Goal: Navigation & Orientation: Find specific page/section

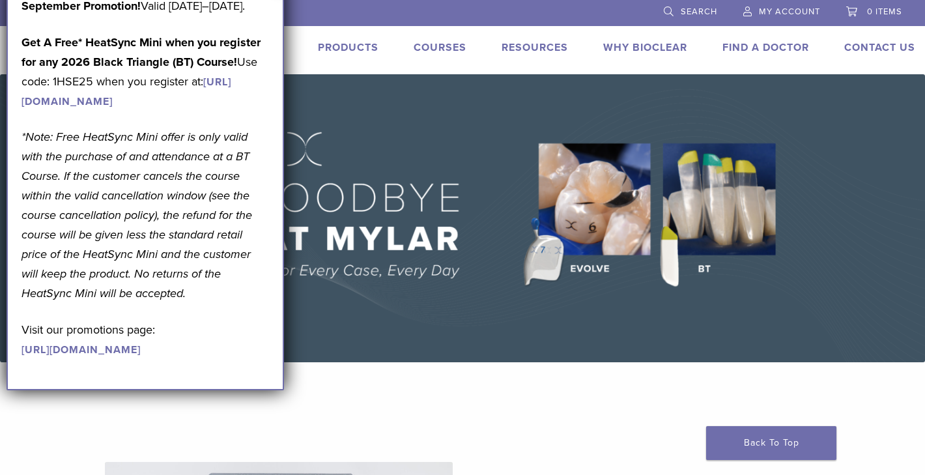
click at [162, 16] on p "September Promotion! Valid September 1–30, 2025." at bounding box center [144, 6] width 247 height 20
click at [435, 46] on link "Courses" at bounding box center [439, 47] width 53 height 13
click at [735, 44] on link "Find A Doctor" at bounding box center [765, 47] width 87 height 13
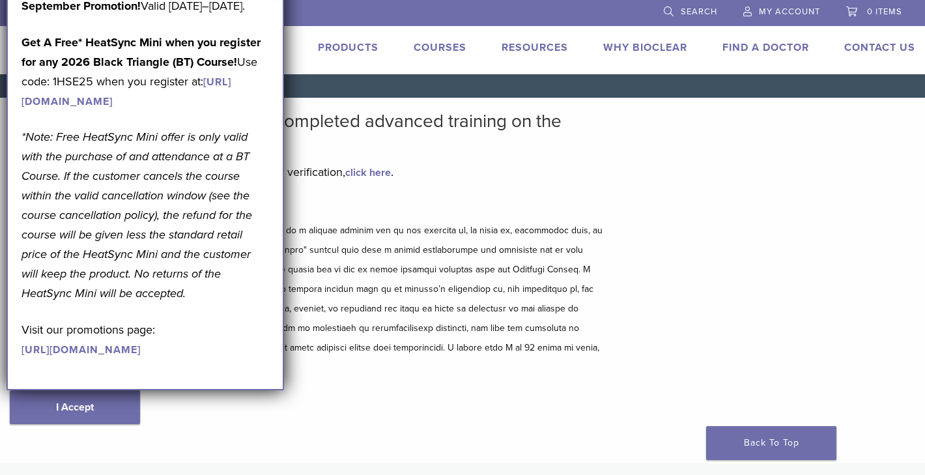
click at [296, 378] on div "Disclaimer and Release of Liability I Accept" at bounding box center [308, 325] width 597 height 252
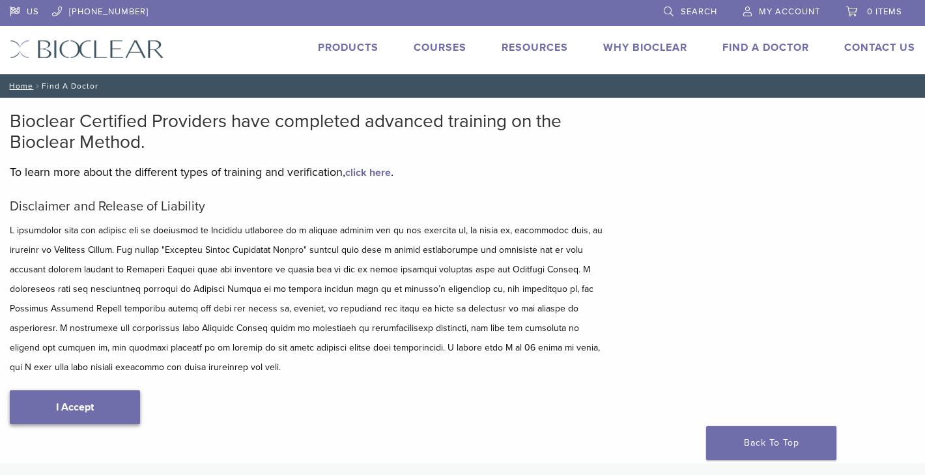
click at [98, 412] on link "I Accept" at bounding box center [75, 407] width 130 height 34
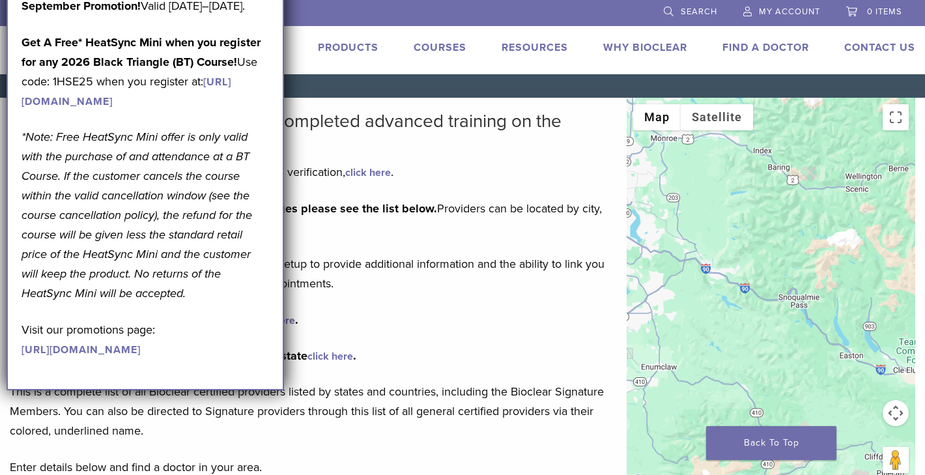
drag, startPoint x: 742, startPoint y: 249, endPoint x: 536, endPoint y: 158, distance: 225.9
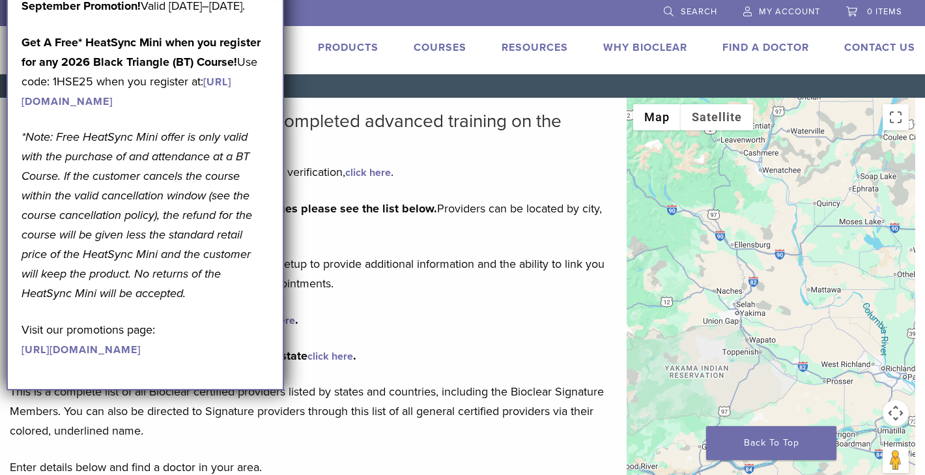
drag, startPoint x: 789, startPoint y: 327, endPoint x: 624, endPoint y: 188, distance: 215.4
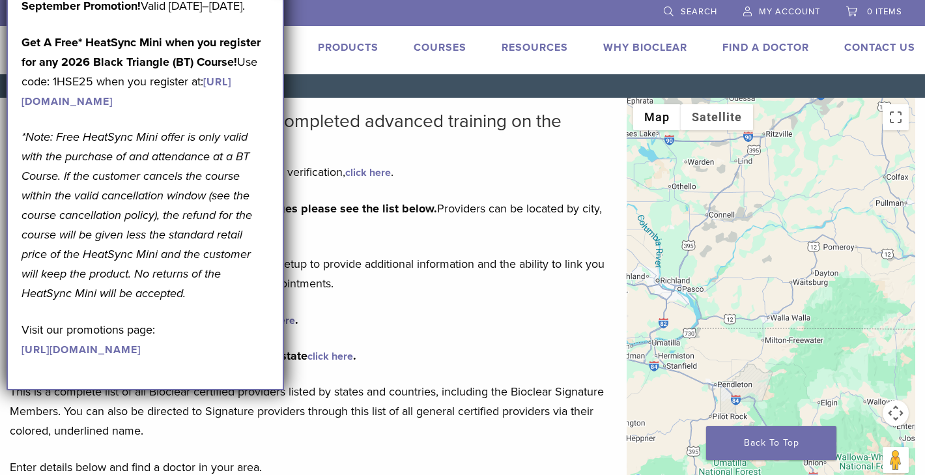
drag, startPoint x: 824, startPoint y: 277, endPoint x: 595, endPoint y: 188, distance: 245.7
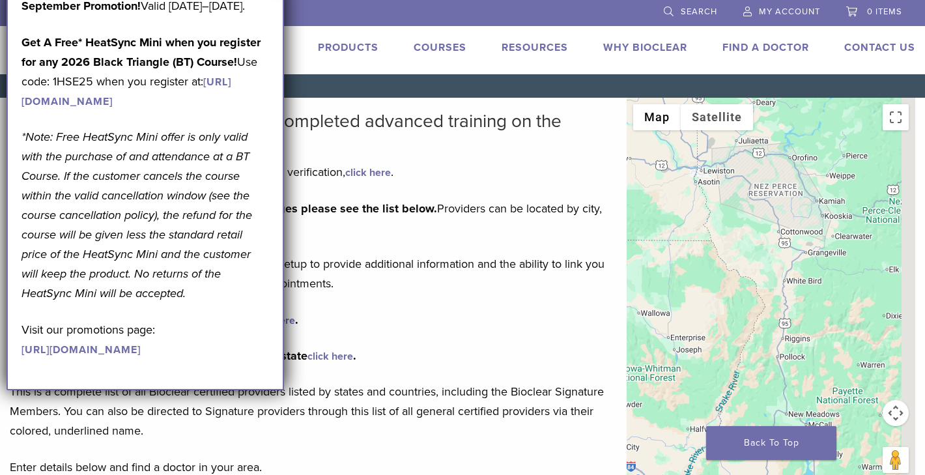
drag, startPoint x: 753, startPoint y: 275, endPoint x: 511, endPoint y: 188, distance: 257.1
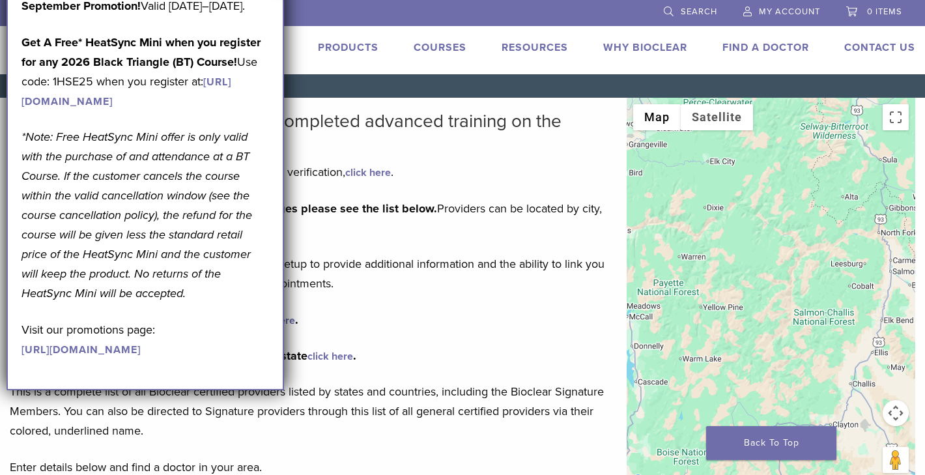
drag, startPoint x: 718, startPoint y: 320, endPoint x: 572, endPoint y: 225, distance: 174.3
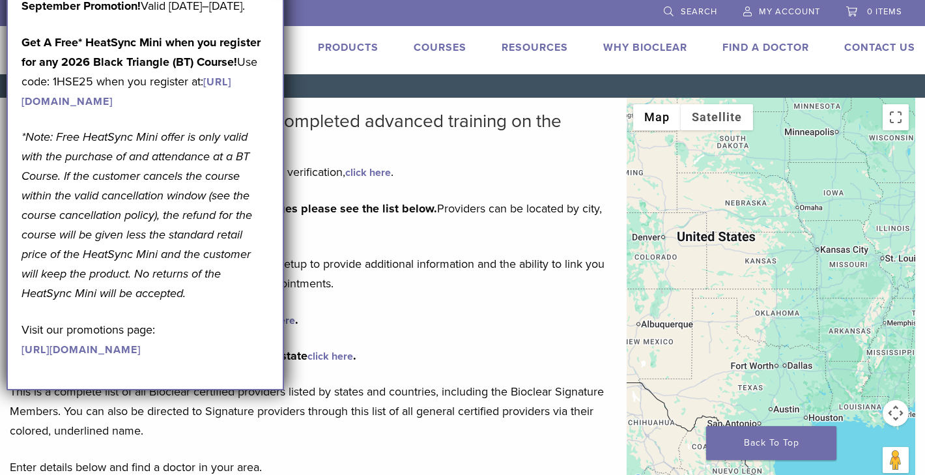
drag, startPoint x: 773, startPoint y: 333, endPoint x: 581, endPoint y: 182, distance: 244.3
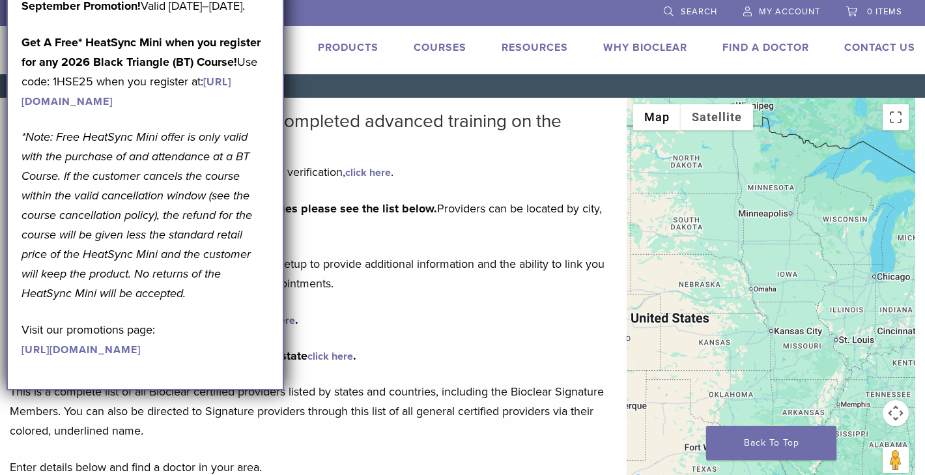
drag, startPoint x: 762, startPoint y: 184, endPoint x: 714, endPoint y: 266, distance: 94.8
click at [714, 266] on div at bounding box center [770, 293] width 288 height 391
click at [317, 361] on link "click here" at bounding box center [330, 356] width 46 height 13
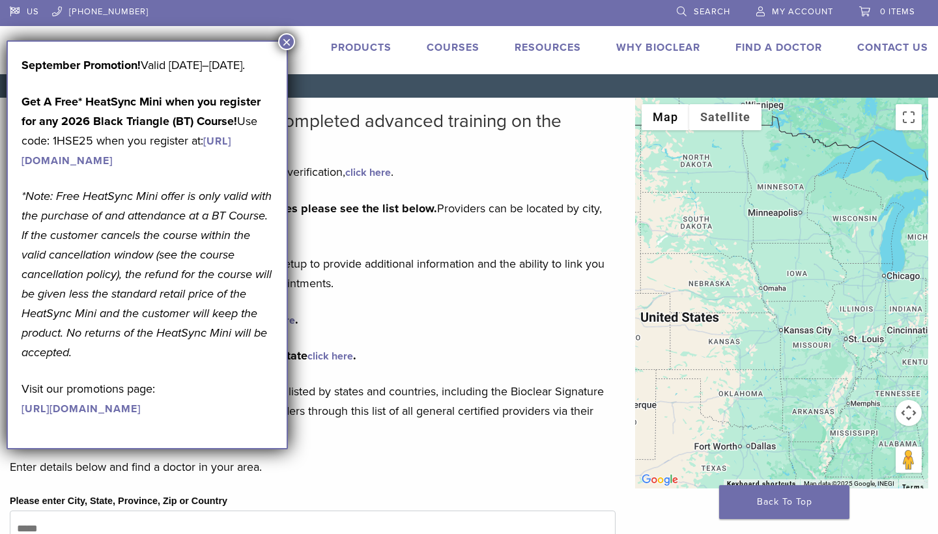
click at [284, 42] on button "×" at bounding box center [286, 41] width 17 height 17
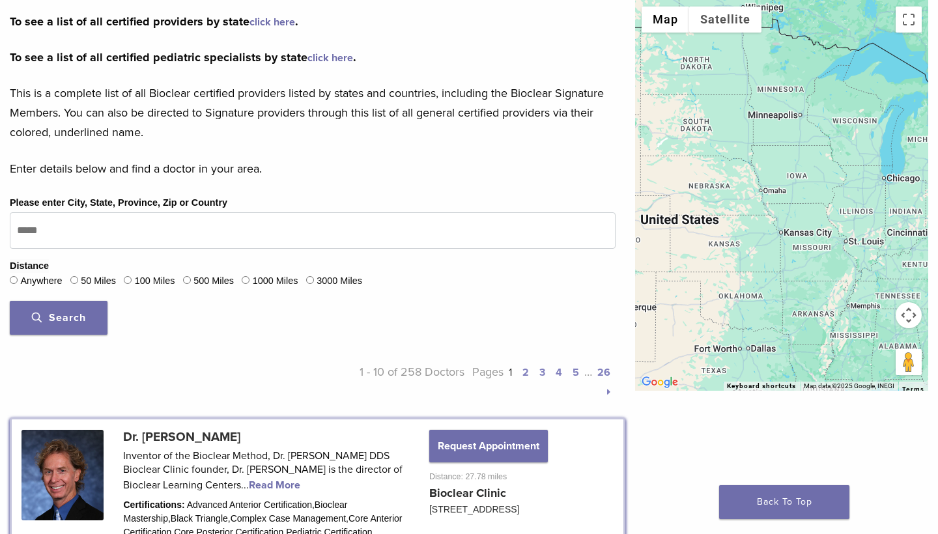
scroll to position [313, 0]
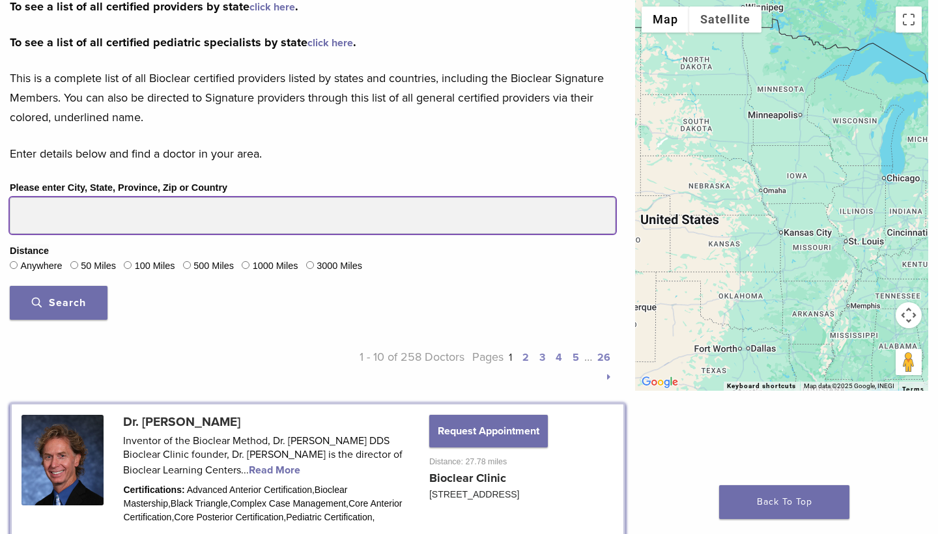
click at [119, 211] on input "Please enter City, State, Province, Zip or Country" at bounding box center [313, 215] width 606 height 36
type input "*****"
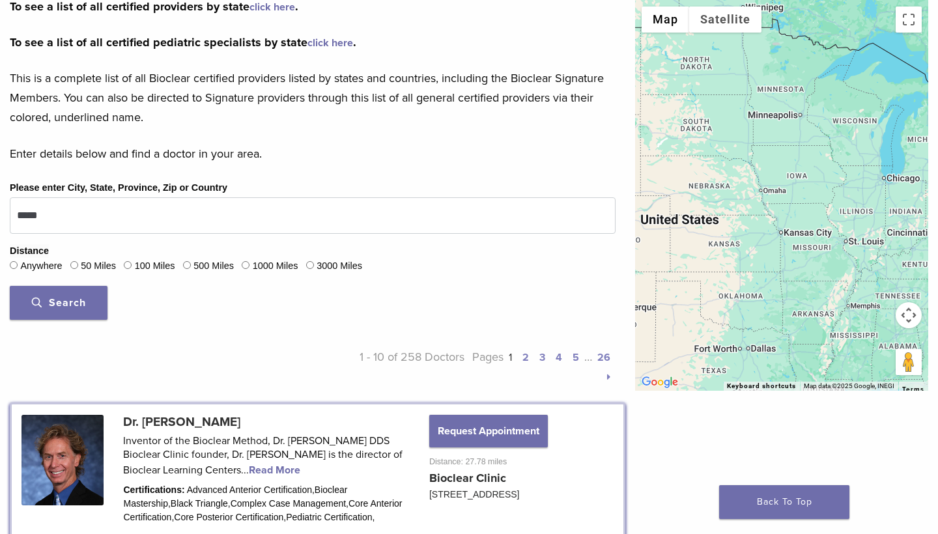
click at [81, 296] on span "Search" at bounding box center [59, 302] width 54 height 13
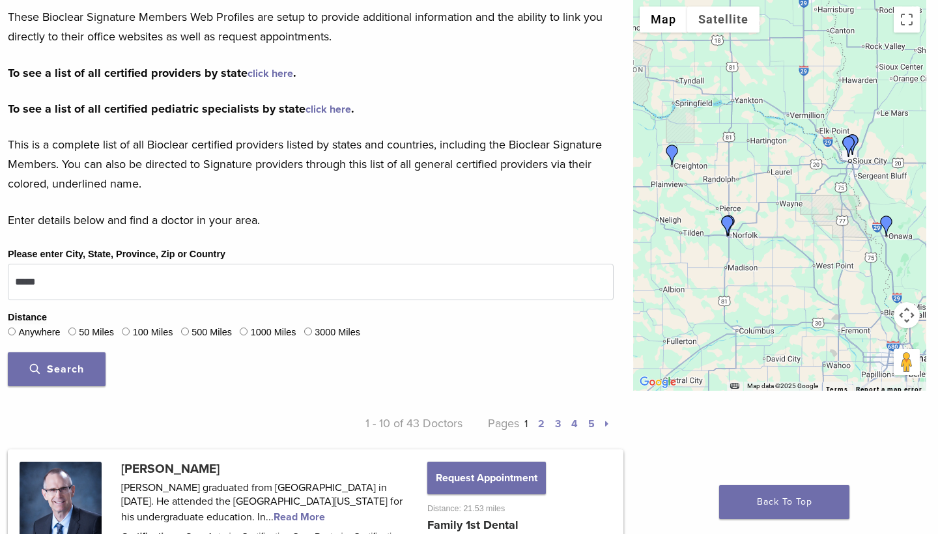
scroll to position [268, 2]
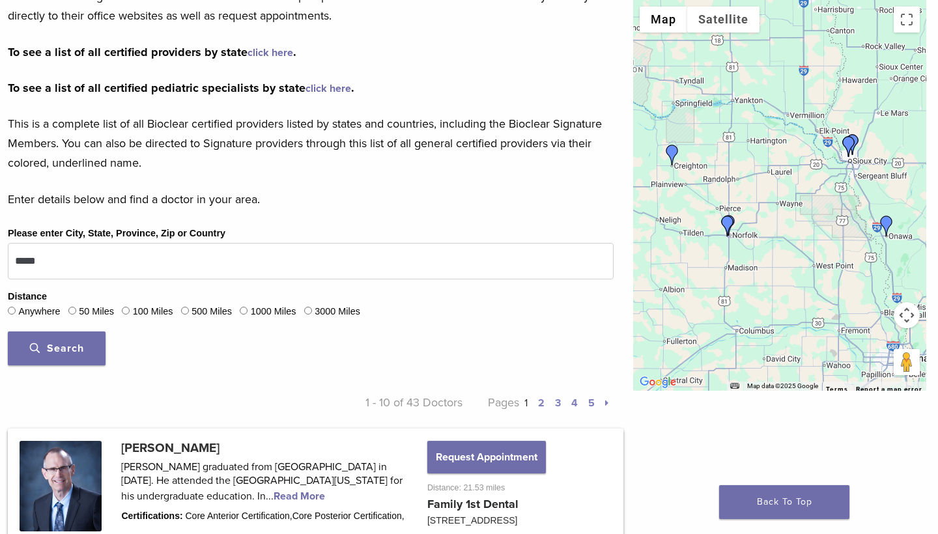
click at [44, 350] on span "Search" at bounding box center [57, 348] width 54 height 13
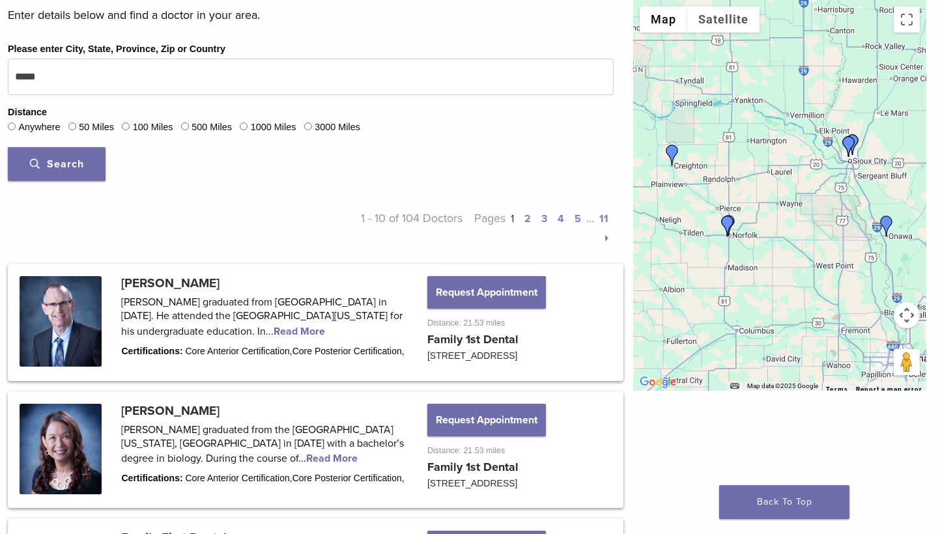
scroll to position [453, 2]
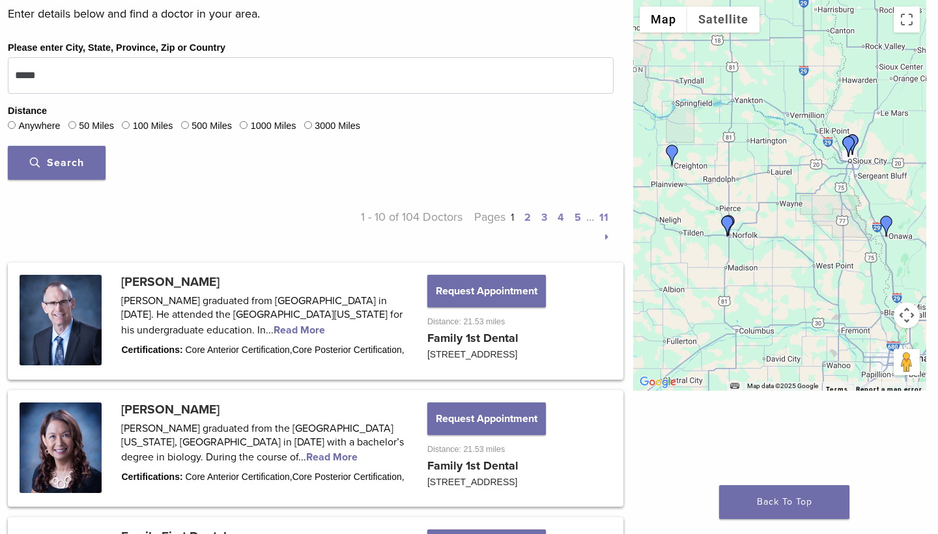
click at [525, 217] on link "2" at bounding box center [527, 217] width 7 height 13
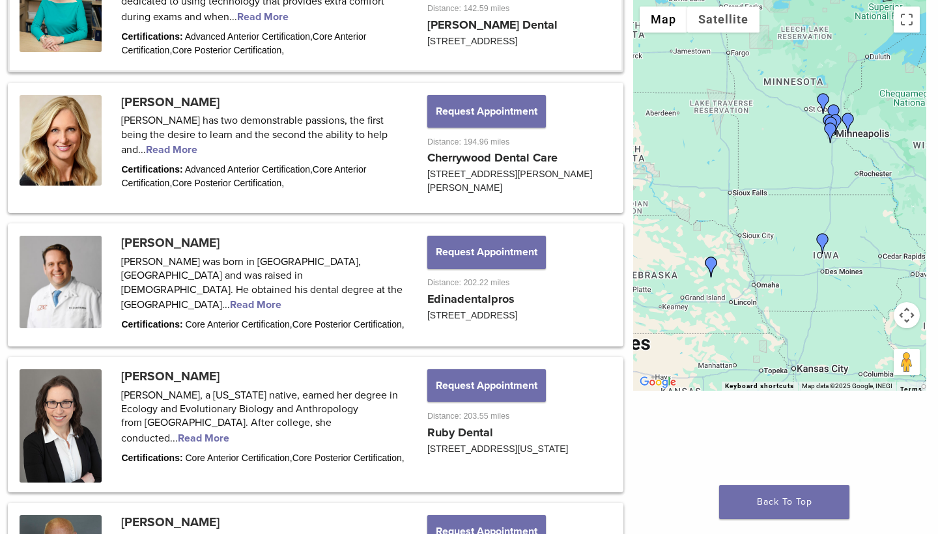
scroll to position [1056, 2]
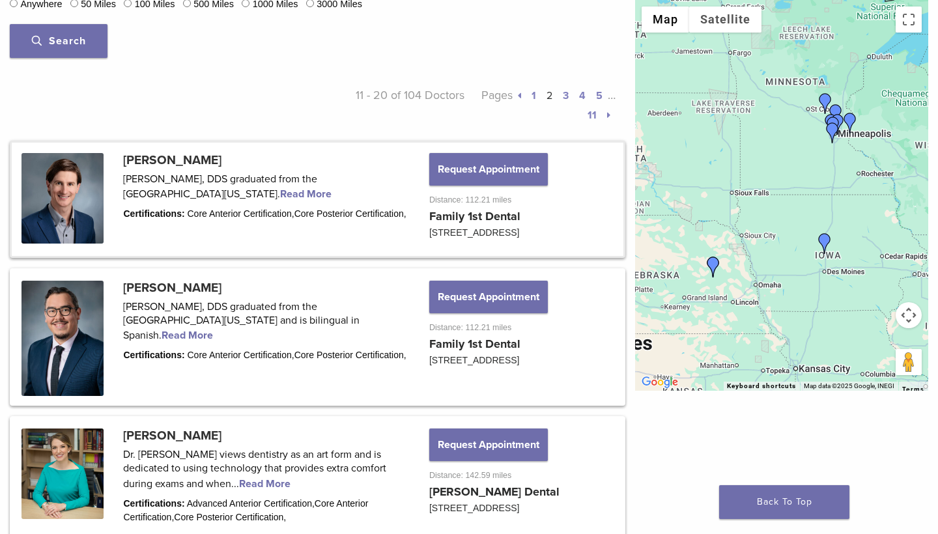
scroll to position [576, 0]
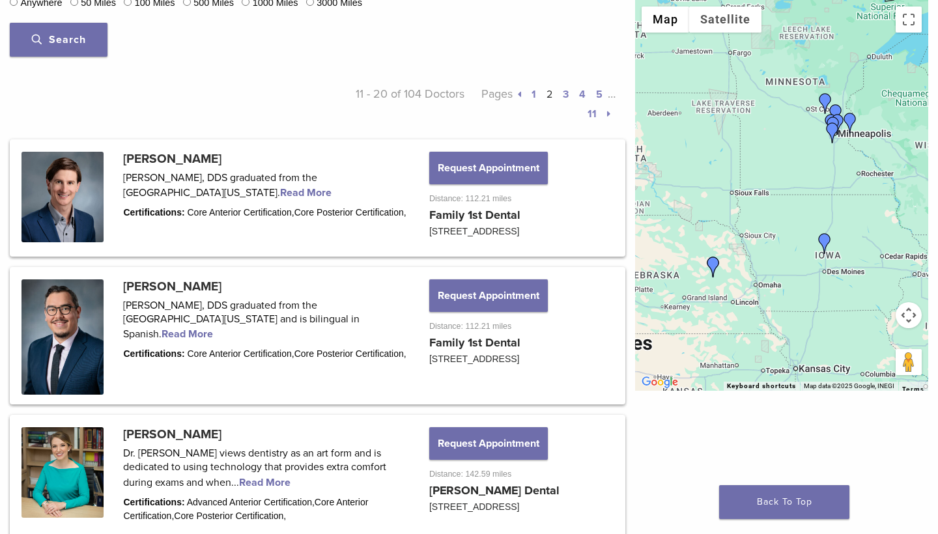
click at [534, 94] on link "1" at bounding box center [533, 94] width 5 height 13
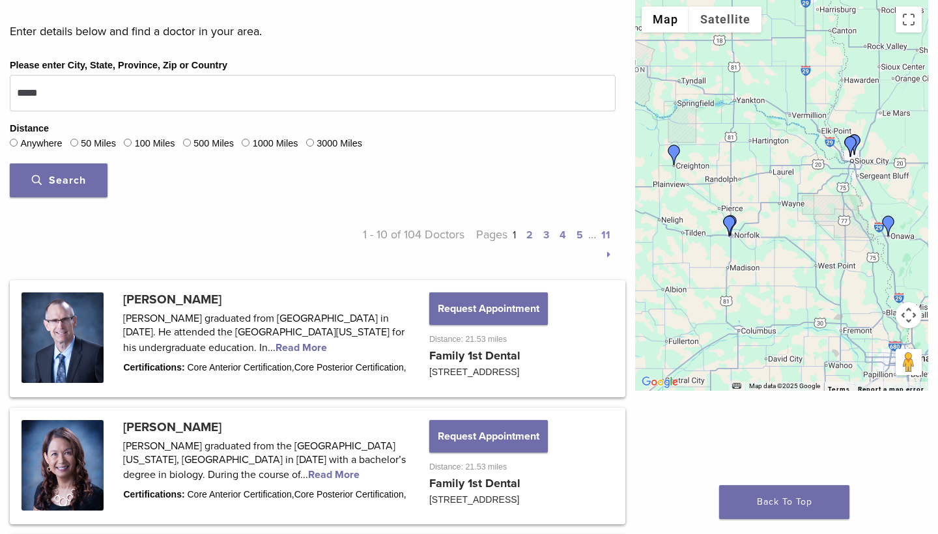
click at [530, 236] on link "2" at bounding box center [529, 235] width 7 height 13
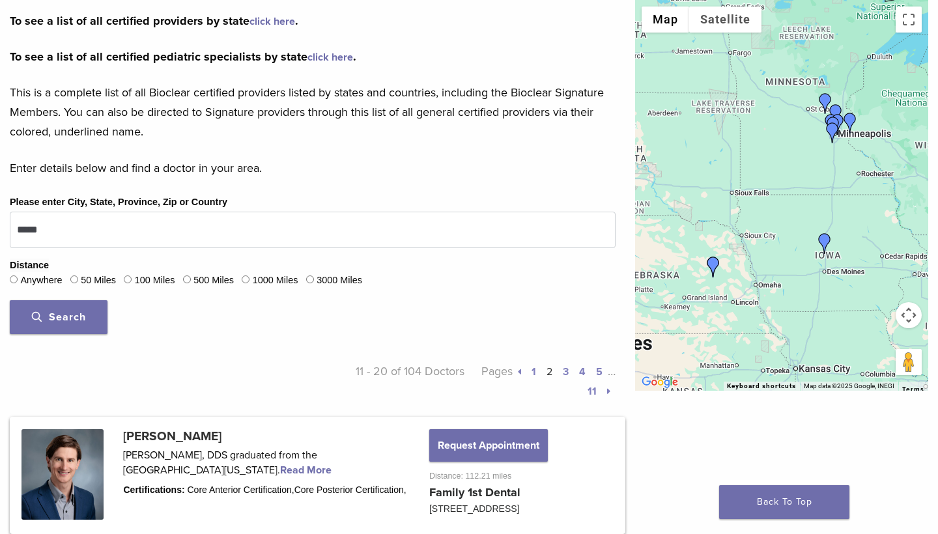
scroll to position [313, 0]
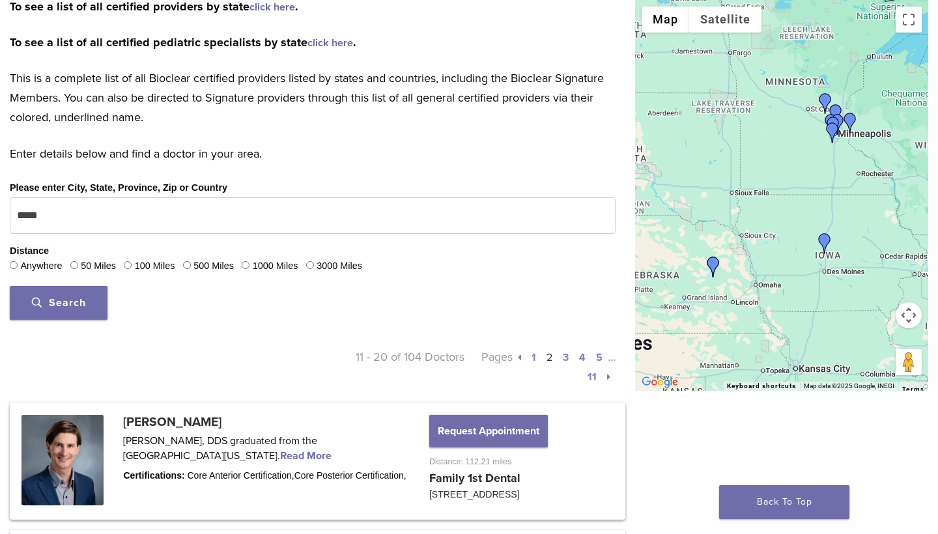
click at [580, 358] on link "4" at bounding box center [582, 357] width 7 height 13
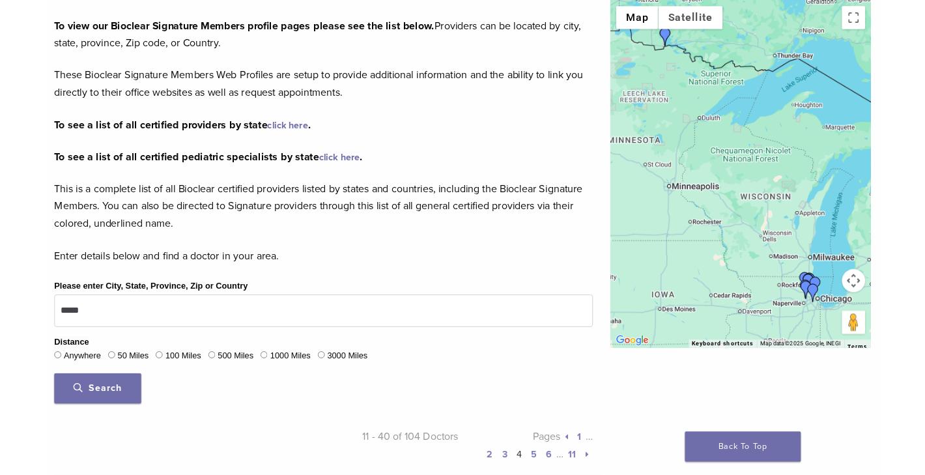
scroll to position [178, 0]
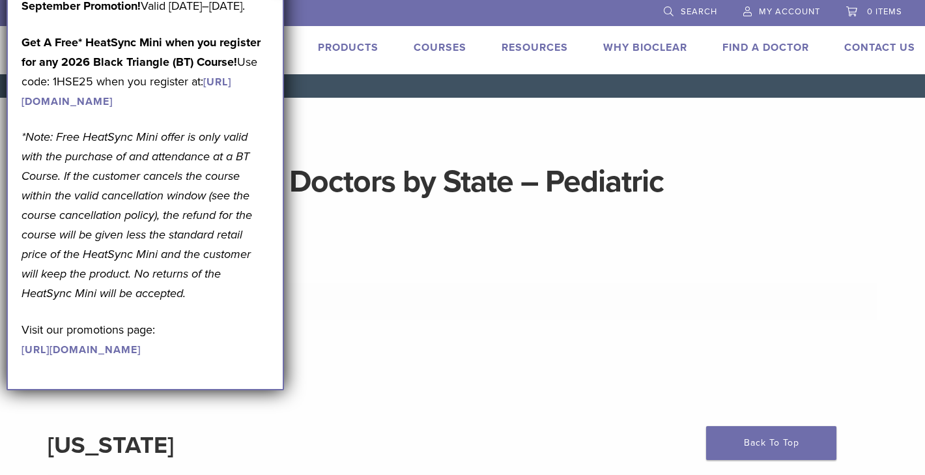
click at [192, 16] on p "September Promotion! Valid [DATE]–[DATE]." at bounding box center [144, 6] width 247 height 20
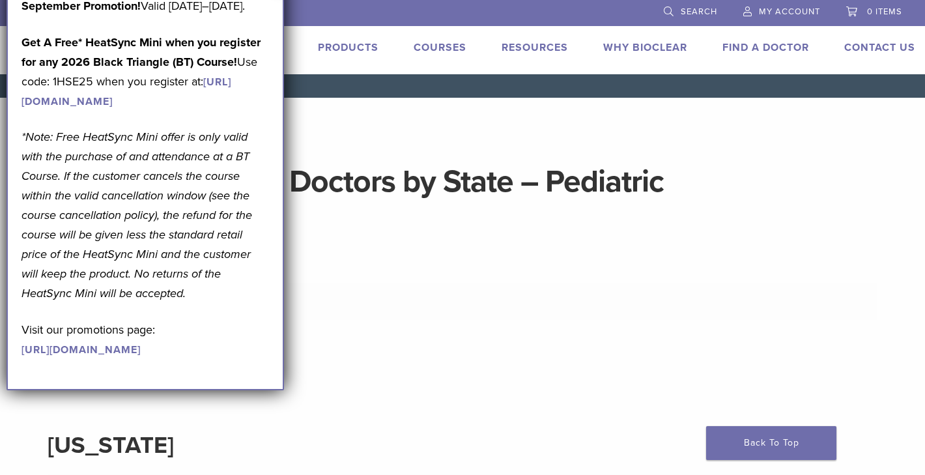
click at [262, 358] on div "September Promotion! Valid [DATE]–[DATE]. Get A Free* HeatSync Mini when you re…" at bounding box center [144, 177] width 247 height 362
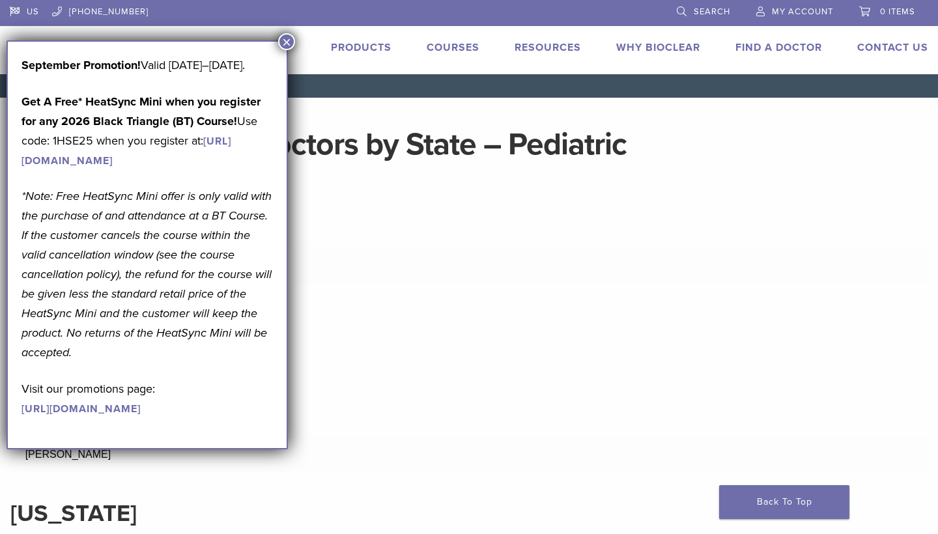
click at [288, 42] on button "×" at bounding box center [286, 41] width 17 height 17
